Goal: Task Accomplishment & Management: Manage account settings

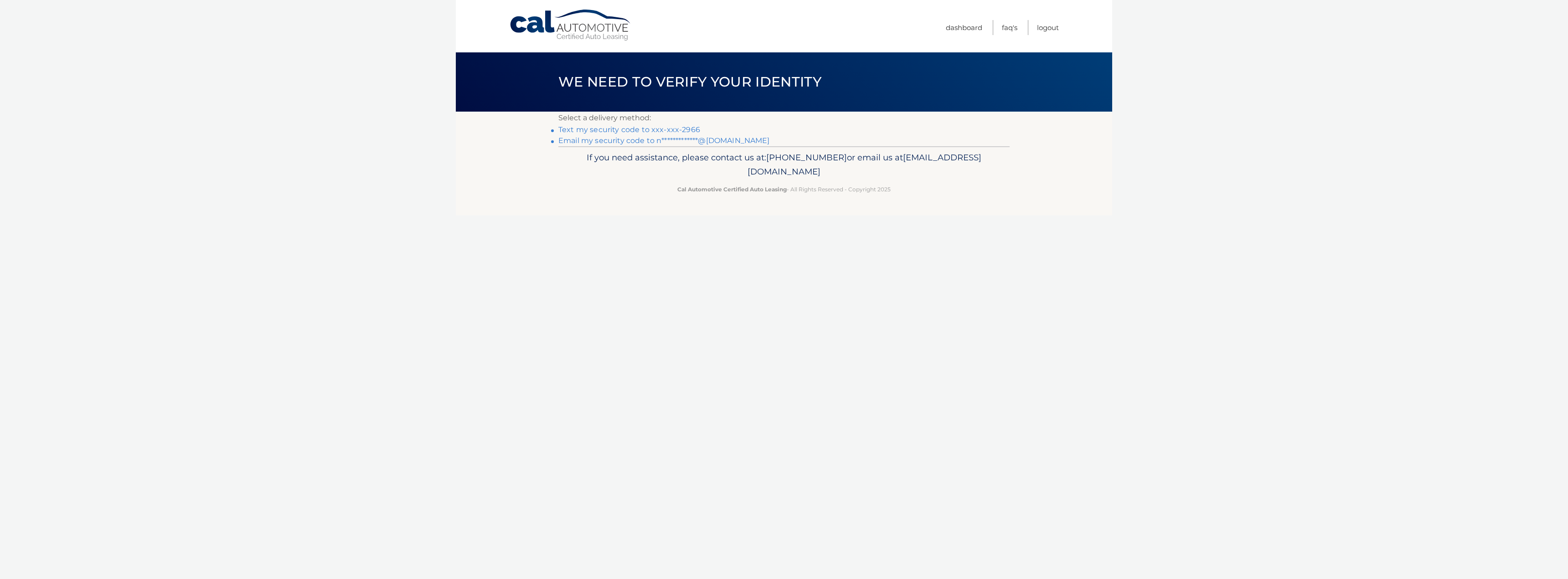
click at [637, 140] on link "**********" at bounding box center [663, 140] width 211 height 9
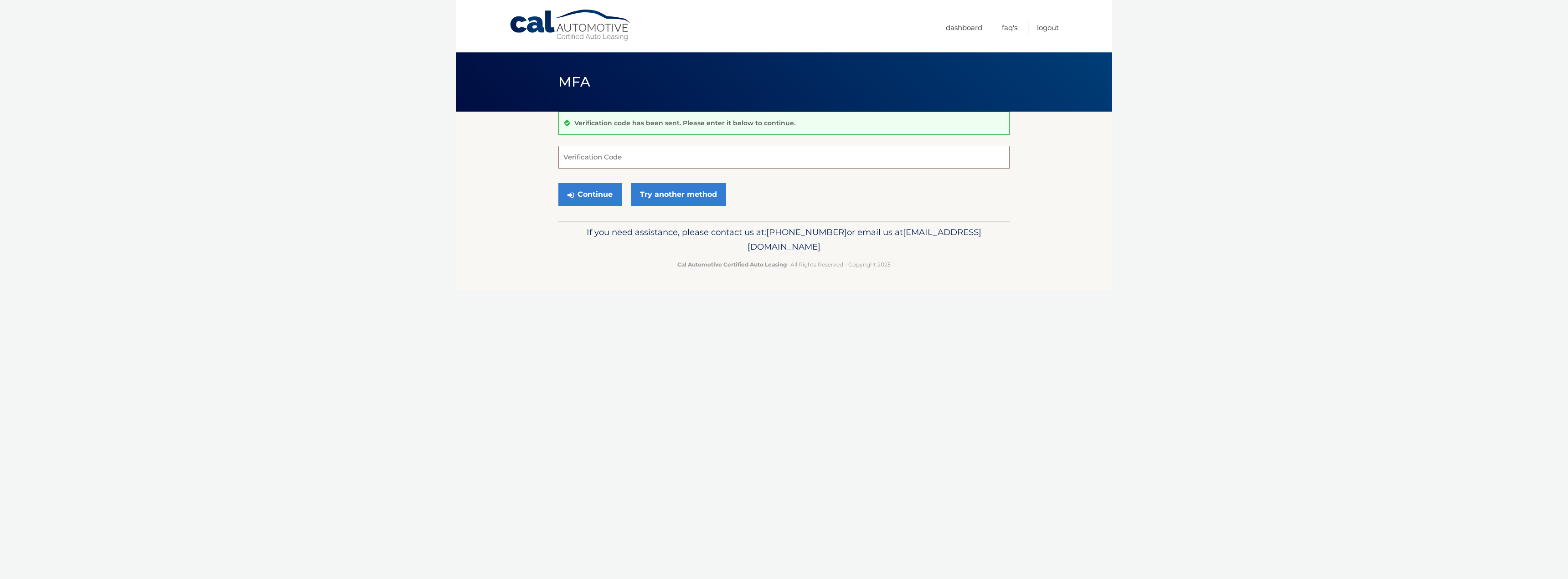
click at [608, 156] on input "Verification Code" at bounding box center [783, 157] width 451 height 23
type input "866408"
click at [582, 200] on button "Continue" at bounding box center [590, 194] width 63 height 23
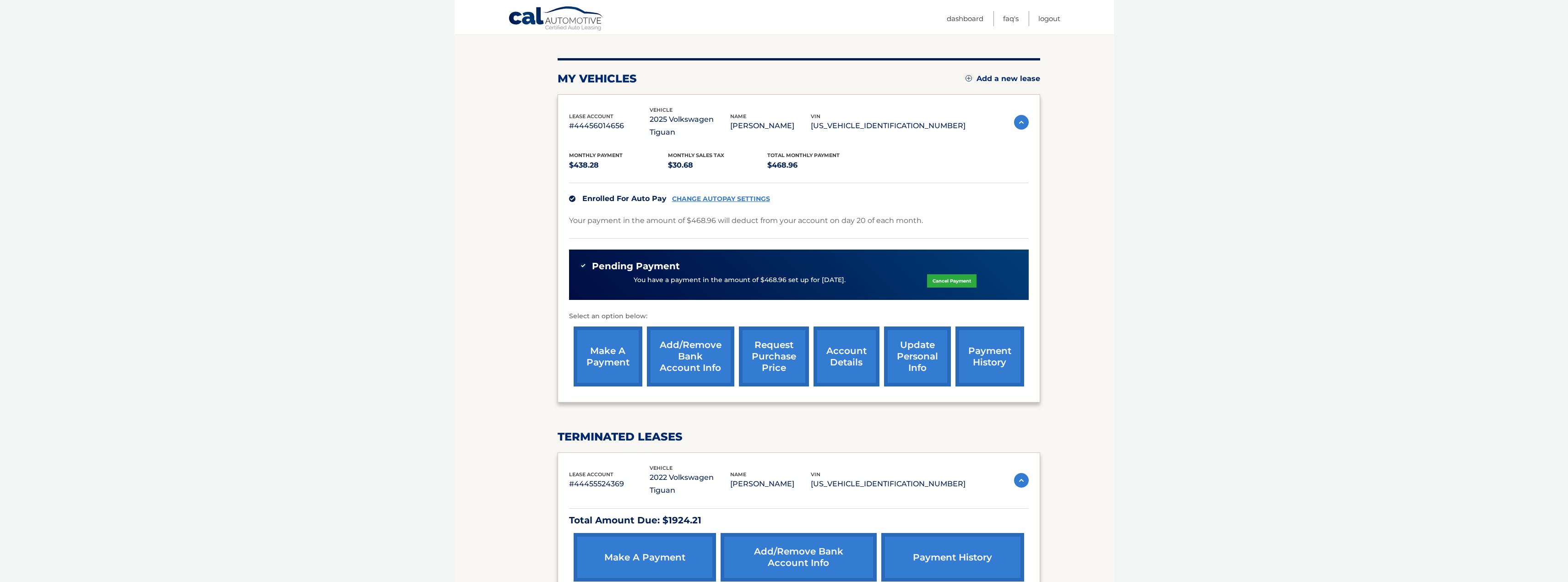
scroll to position [92, 0]
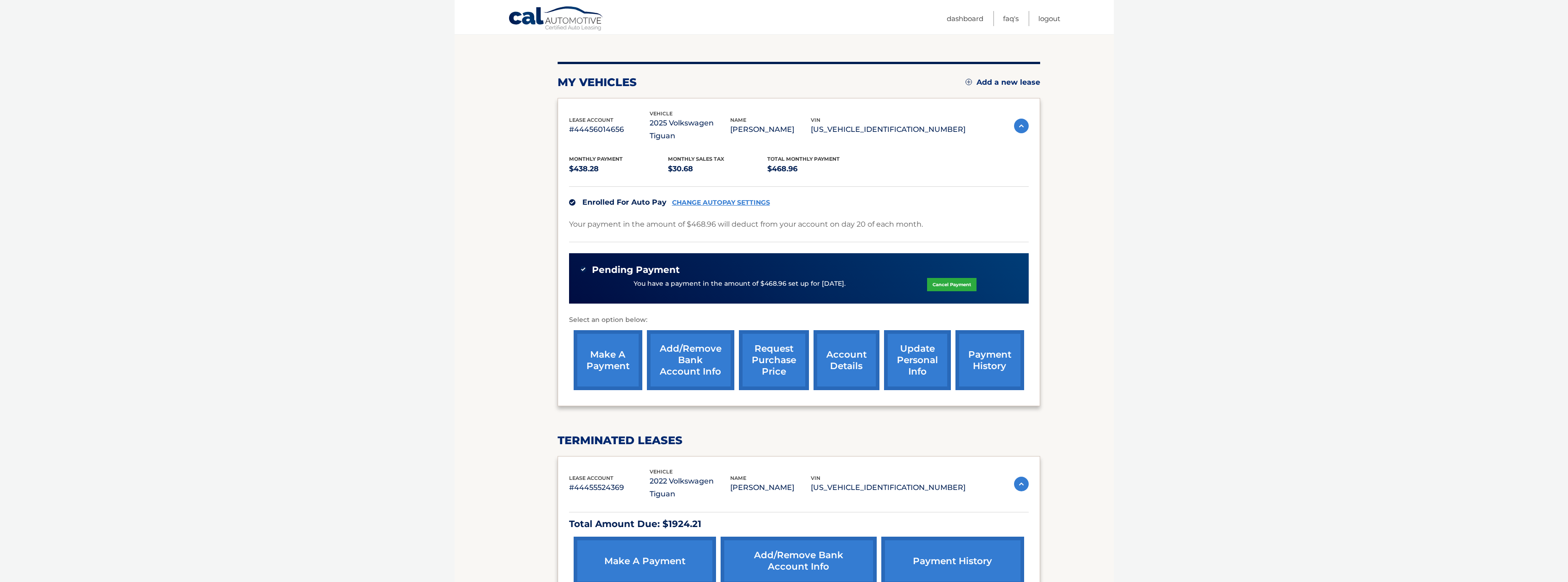
click at [726, 199] on link "CHANGE AUTOPAY SETTINGS" at bounding box center [721, 202] width 98 height 8
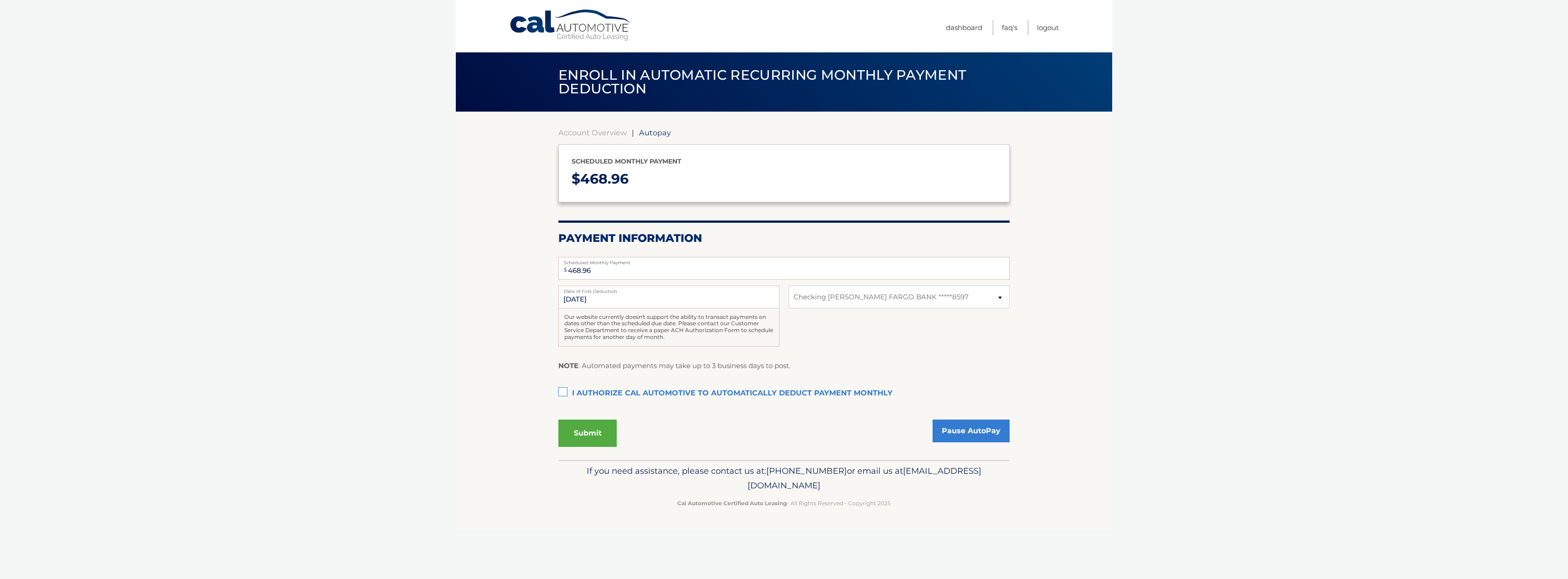
select select "MzZjMGE0MWItYjMxNS00OTY0LTgxMGItZjEwZmViOWFlZWNj"
click at [594, 134] on link "Account Overview" at bounding box center [592, 132] width 68 height 9
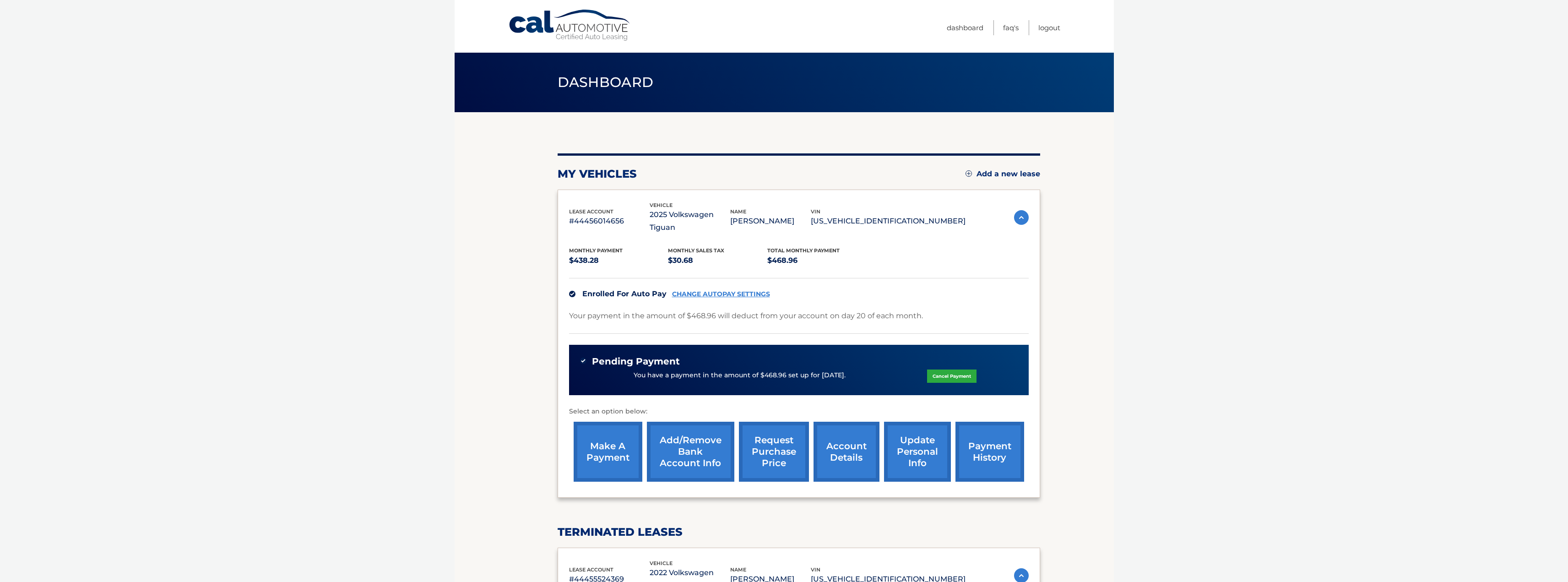
click at [1291, 267] on body "Cal Automotive Menu Dashboard FAQ's Logout" at bounding box center [784, 291] width 1568 height 582
